Goal: Task Accomplishment & Management: Use online tool/utility

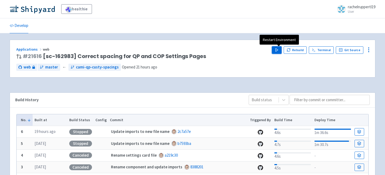
click at [277, 51] on polygon "button" at bounding box center [276, 50] width 2 height 3
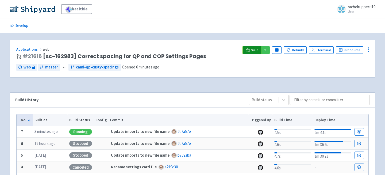
click at [255, 49] on span "Visit" at bounding box center [254, 50] width 7 height 4
